Goal: Navigation & Orientation: Go to known website

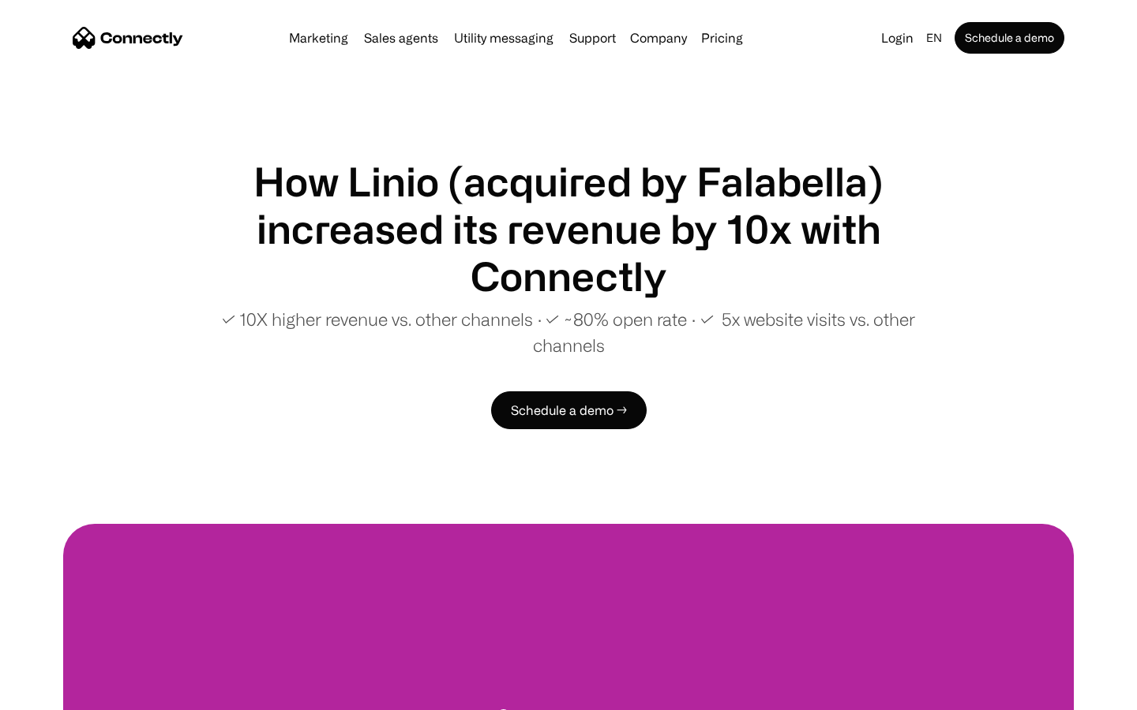
scroll to position [2986, 0]
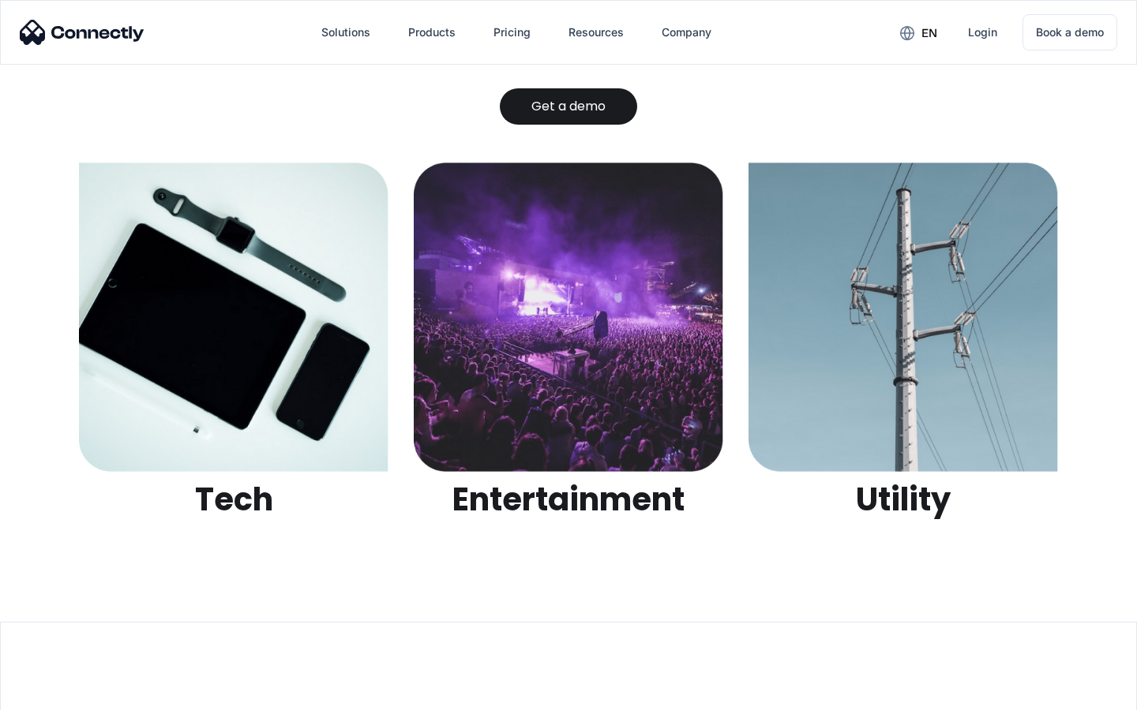
scroll to position [4980, 0]
